Goal: Browse casually

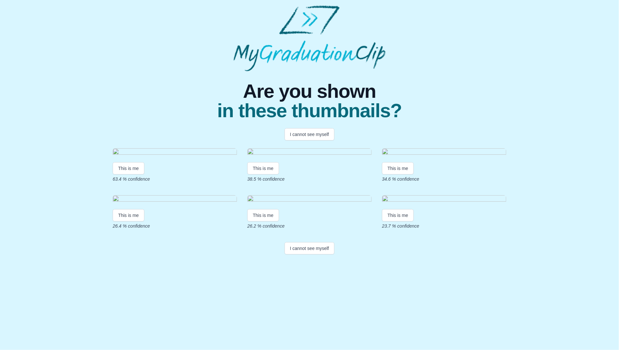
scroll to position [18, 0]
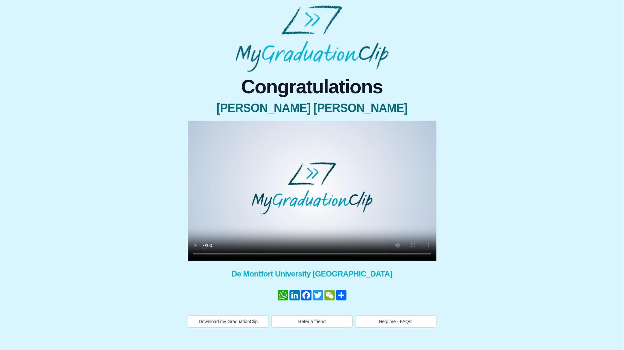
click at [465, 232] on div "Congratulations [PERSON_NAME] [PERSON_NAME] × Share your GraduationClip now! Wh…" at bounding box center [312, 200] width 312 height 256
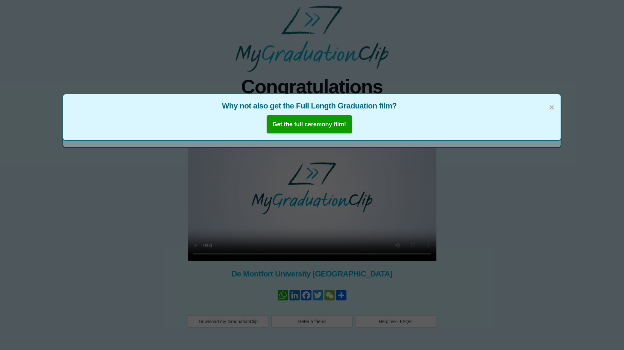
click at [176, 194] on div "× Why not also get the Full Length Graduation film? Get the full ceremony film!" at bounding box center [312, 175] width 624 height 350
click at [377, 195] on div "× Why not also get the Full Length Graduation film? Get the full ceremony film!" at bounding box center [312, 175] width 624 height 350
click at [3, 294] on div "× Why not also get the Full Length Graduation film? Get the full ceremony film!" at bounding box center [312, 175] width 624 height 350
